Goal: Communication & Community: Answer question/provide support

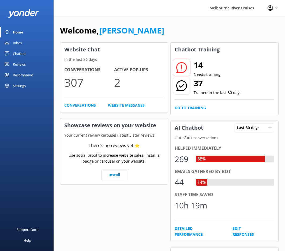
click at [18, 50] on div "Chatbot" at bounding box center [19, 53] width 13 height 11
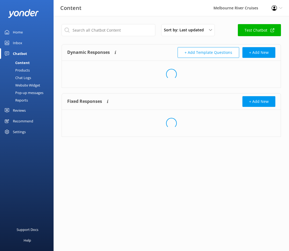
click at [21, 40] on div "Inbox" at bounding box center [17, 43] width 9 height 11
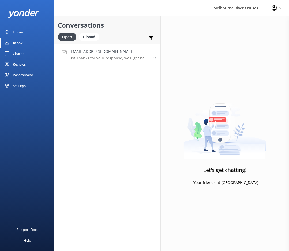
click at [83, 51] on h4 "[EMAIL_ADDRESS][DOMAIN_NAME]" at bounding box center [108, 52] width 79 height 6
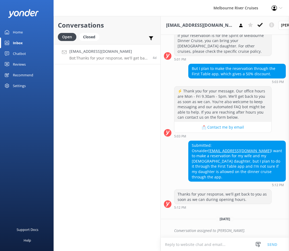
scroll to position [249, 0]
click at [274, 116] on div "⚡ Thank you for your message. Our office hours are Mon - Fri 9.30am - 5pm. We'l…" at bounding box center [225, 112] width 128 height 52
click at [280, 121] on div "⚡ Thank you for your message. Our office hours are Mon - Fri 9.30am - 5pm. We'l…" at bounding box center [225, 112] width 128 height 52
